Goal: Task Accomplishment & Management: Complete application form

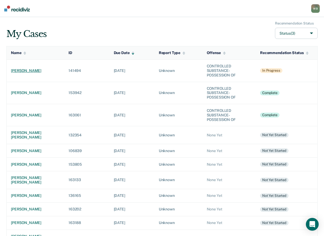
click at [36, 71] on div "[PERSON_NAME]" at bounding box center [35, 70] width 49 height 5
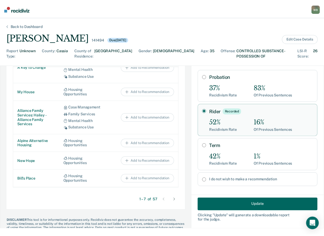
scroll to position [319, 0]
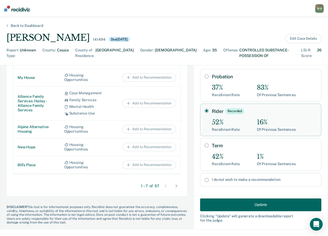
click at [259, 203] on button "Update" at bounding box center [260, 204] width 121 height 13
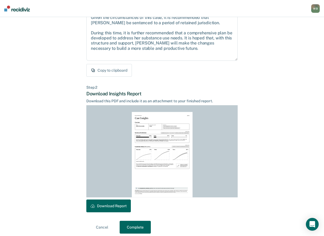
scroll to position [68, 0]
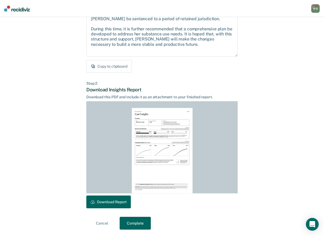
click at [139, 222] on button "Complete" at bounding box center [135, 223] width 31 height 13
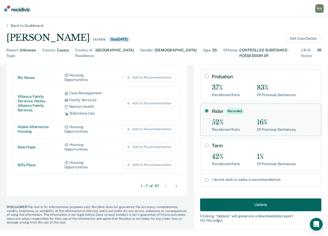
click at [7, 25] on div "Back to Dashboard" at bounding box center [26, 25] width 45 height 5
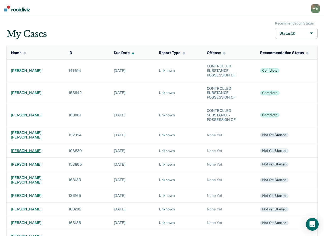
click at [23, 149] on div "[PERSON_NAME]" at bounding box center [35, 151] width 49 height 5
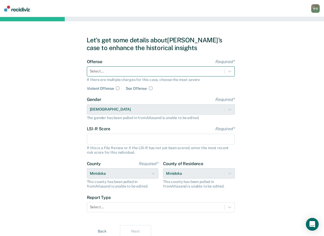
click at [130, 68] on div at bounding box center [156, 71] width 132 height 6
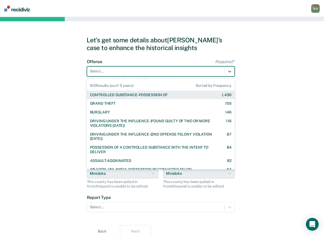
click at [141, 93] on div "CONTROLLED SUBSTANCE-POSSESSION OF" at bounding box center [129, 95] width 78 height 5
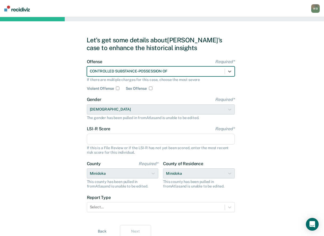
click at [108, 138] on input "LSI-R Score Required*" at bounding box center [161, 139] width 148 height 11
click at [105, 137] on input "LSI-R Score Required*" at bounding box center [161, 139] width 148 height 11
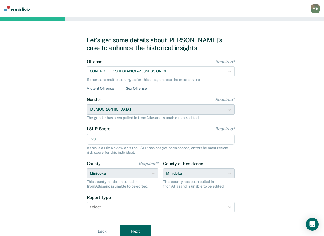
type input "23"
click at [59, 151] on div "Let's get some details about [PERSON_NAME]'s case to enhance the historical ins…" at bounding box center [162, 137] width 324 height 240
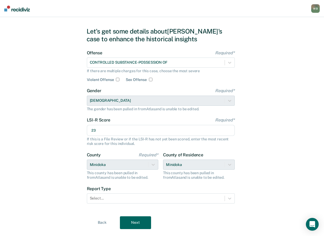
click at [116, 205] on form "Offense Required* CONTROLLED SUBSTANCE-POSSESSION OF If there are multiple char…" at bounding box center [161, 130] width 148 height 160
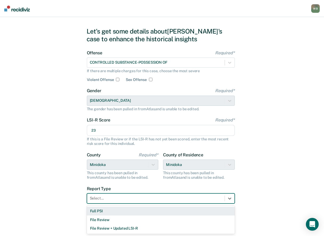
click at [109, 211] on div "Full PSI" at bounding box center [161, 211] width 148 height 9
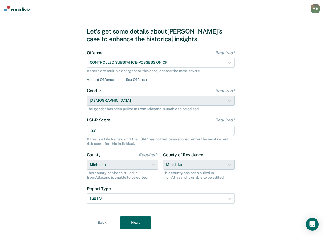
click at [144, 224] on button "Next" at bounding box center [135, 222] width 31 height 13
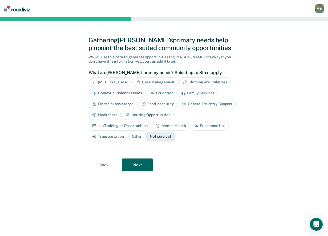
click at [137, 166] on button "Next" at bounding box center [137, 165] width 31 height 13
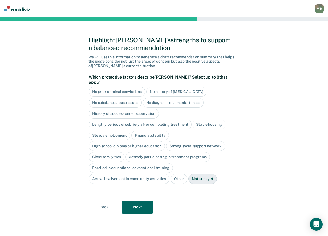
click at [132, 201] on button "Next" at bounding box center [137, 207] width 31 height 13
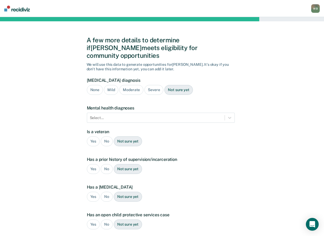
drag, startPoint x: 155, startPoint y: 82, endPoint x: 152, endPoint y: 83, distance: 3.0
click at [155, 85] on div "Severe" at bounding box center [153, 90] width 19 height 10
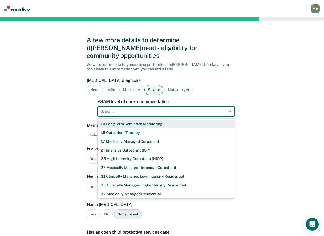
click at [113, 109] on div at bounding box center [160, 112] width 121 height 6
click at [109, 120] on div "1.0 Long-Term Remission Monitoring" at bounding box center [166, 124] width 137 height 9
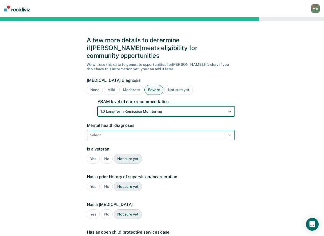
click at [108, 132] on div at bounding box center [156, 135] width 132 height 6
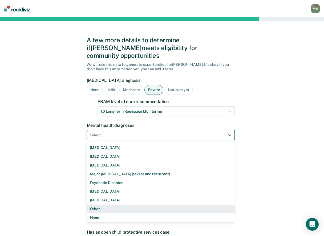
click at [106, 205] on div "Other" at bounding box center [161, 209] width 148 height 9
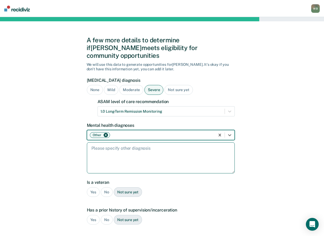
click at [104, 148] on textarea at bounding box center [161, 157] width 148 height 31
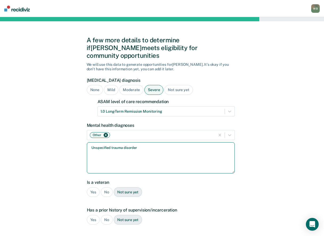
type textarea "Unspecified trauma disorder"
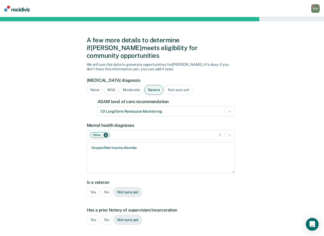
click at [104, 187] on div "No" at bounding box center [107, 192] width 12 height 10
click at [94, 215] on div "Yes" at bounding box center [93, 220] width 13 height 10
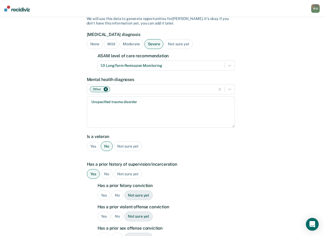
scroll to position [53, 0]
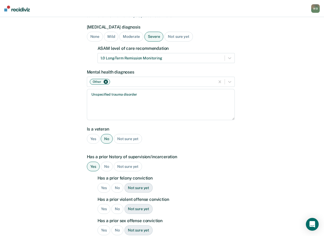
click at [106, 183] on div "Yes" at bounding box center [104, 188] width 13 height 10
click at [117, 204] on div "No" at bounding box center [117, 209] width 12 height 10
click at [192, 195] on div "Has a prior felony conviction Yes No Not sure yet Has a prior violent offense c…" at bounding box center [166, 218] width 137 height 85
click at [112, 225] on div "No" at bounding box center [117, 230] width 12 height 10
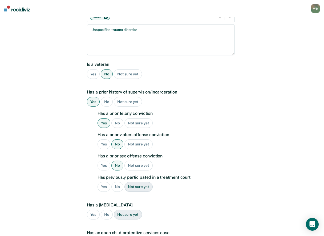
scroll to position [133, 0]
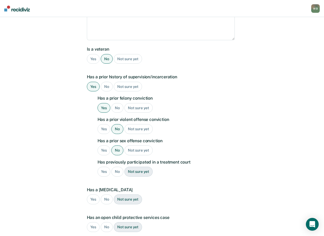
click at [117, 167] on div "No" at bounding box center [117, 172] width 12 height 10
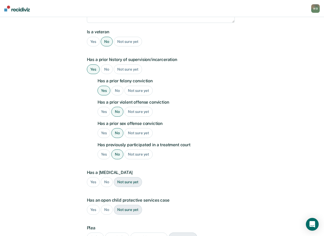
scroll to position [160, 0]
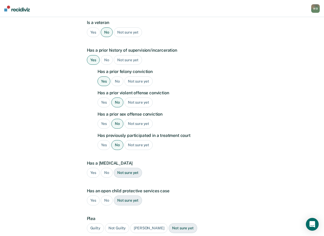
click at [108, 168] on div "No" at bounding box center [107, 173] width 12 height 10
click at [104, 196] on div "No" at bounding box center [107, 201] width 12 height 10
click at [96, 223] on div "Guilty" at bounding box center [95, 228] width 17 height 10
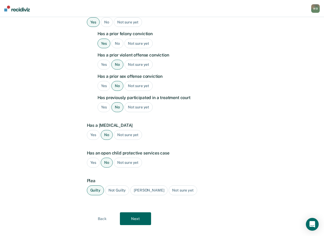
scroll to position [198, 0]
click at [137, 212] on button "Next" at bounding box center [135, 218] width 31 height 13
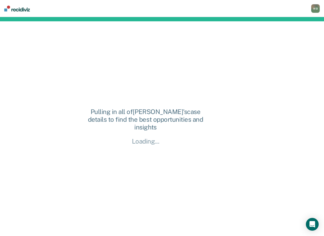
scroll to position [0, 0]
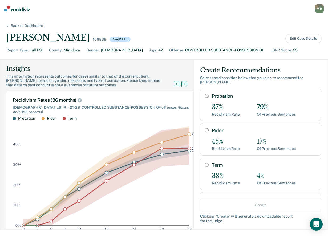
click at [205, 96] on input "Probation" at bounding box center [207, 96] width 4 height 4
radio input "true"
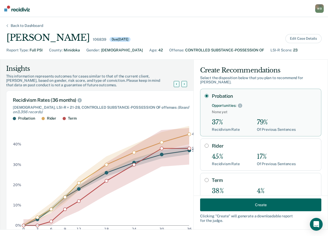
click at [240, 207] on button "Create" at bounding box center [260, 204] width 121 height 13
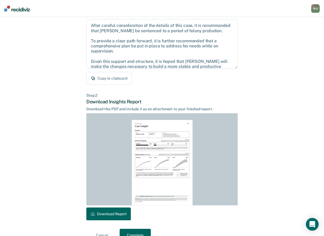
scroll to position [68, 0]
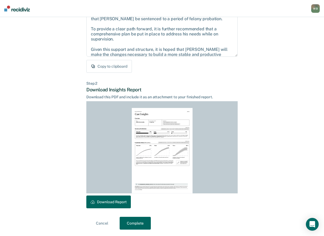
click at [115, 203] on button "Download Report" at bounding box center [108, 202] width 44 height 13
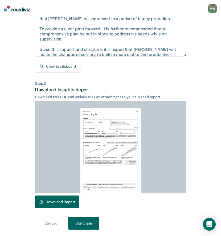
click at [83, 220] on button "Complete" at bounding box center [83, 223] width 31 height 13
